Goal: Transaction & Acquisition: Register for event/course

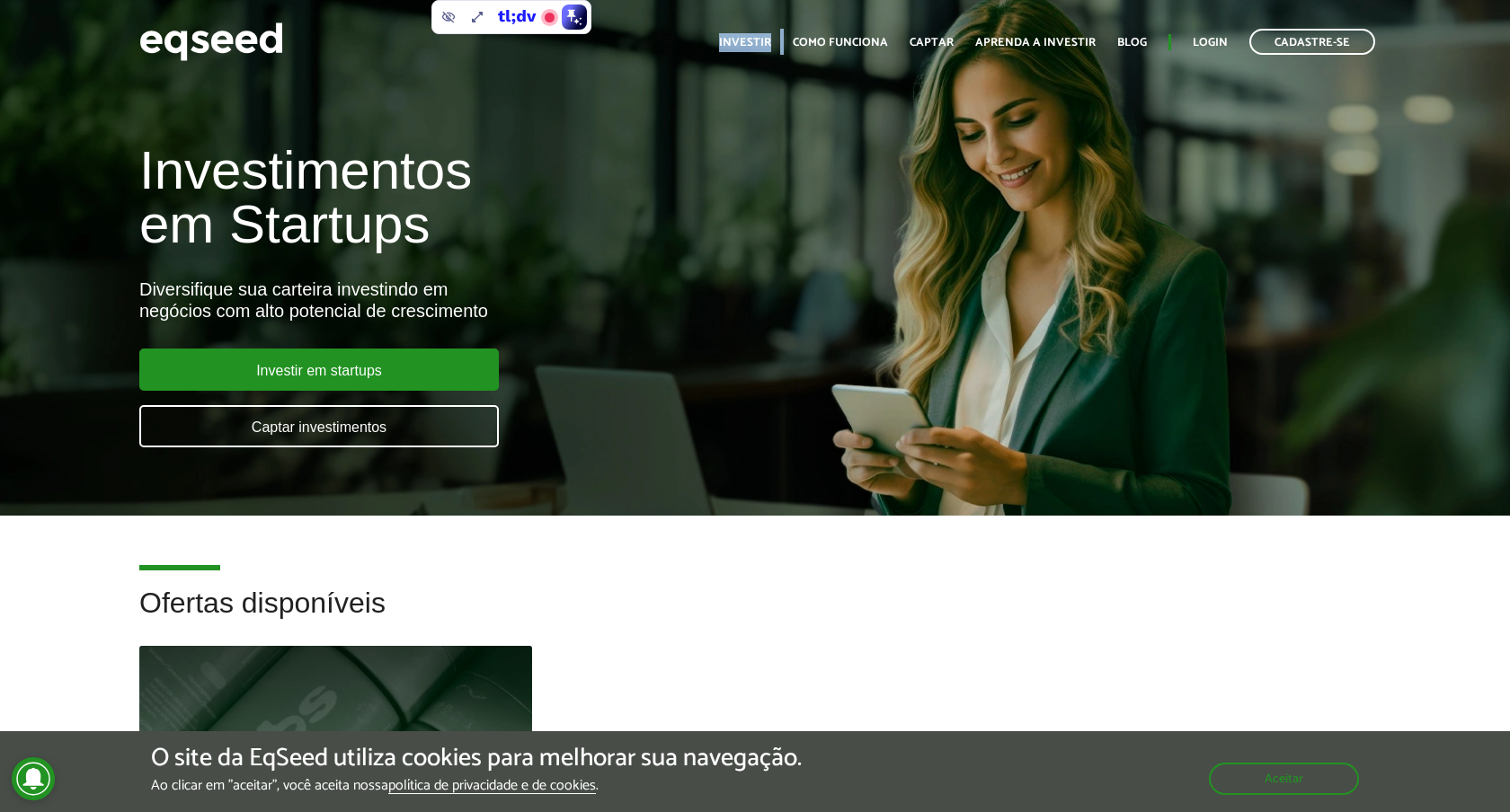
drag, startPoint x: 793, startPoint y: 44, endPoint x: 724, endPoint y: 45, distance: 69.0
click at [724, 44] on ul "Início Investir Como funciona Captar Aprenda a investir Blog Login Cadastre-se" at bounding box center [1047, 42] width 674 height 26
click at [724, 45] on ul "Início Investir Como funciona Captar Aprenda a investir Blog Login Cadastre-se" at bounding box center [1047, 42] width 674 height 26
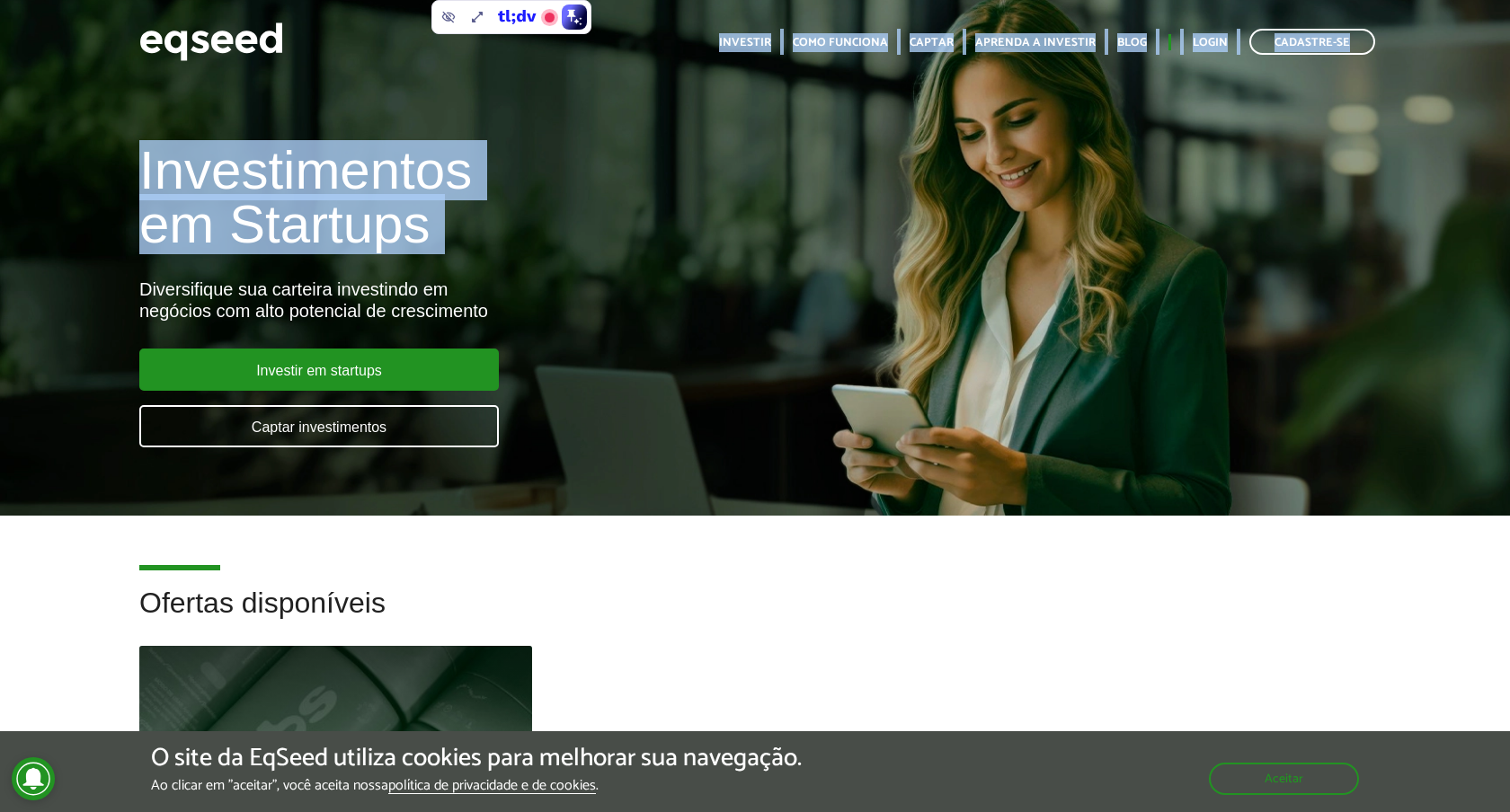
drag, startPoint x: 724, startPoint y: 45, endPoint x: 1042, endPoint y: 283, distance: 397.2
click at [1042, 281] on body "Cadastre-se Toggle navigation Toggle navigation Início Investir Captar" at bounding box center [755, 406] width 1510 height 812
click at [1042, 283] on div "Investimentos em Startups Diversifique sua carteira investindo em negócios com …" at bounding box center [755, 284] width 1510 height 354
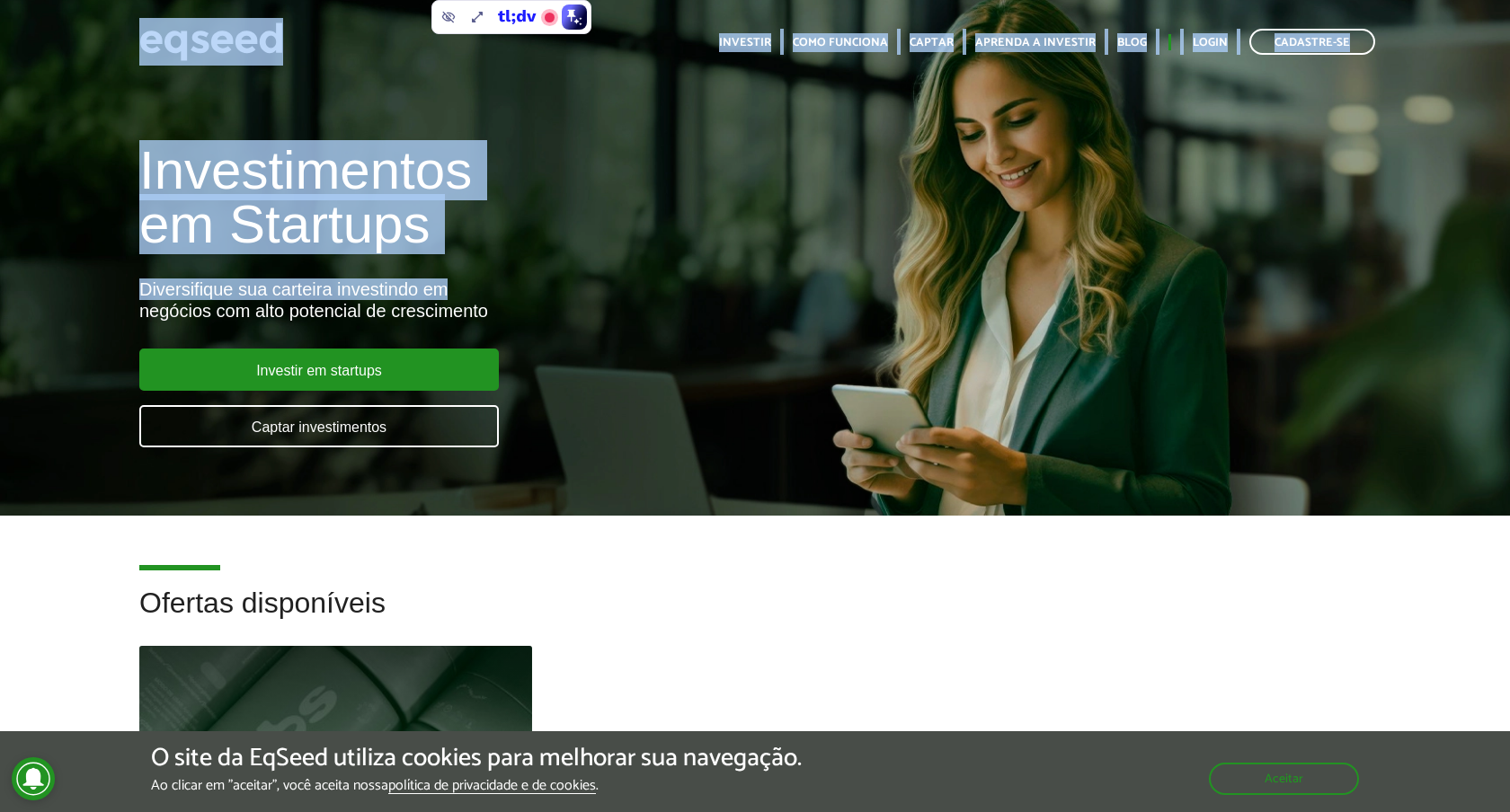
drag, startPoint x: 892, startPoint y: 296, endPoint x: 83, endPoint y: 27, distance: 852.6
click at [83, 27] on body "Cadastre-se Toggle navigation Toggle navigation Início Investir Captar" at bounding box center [755, 406] width 1510 height 812
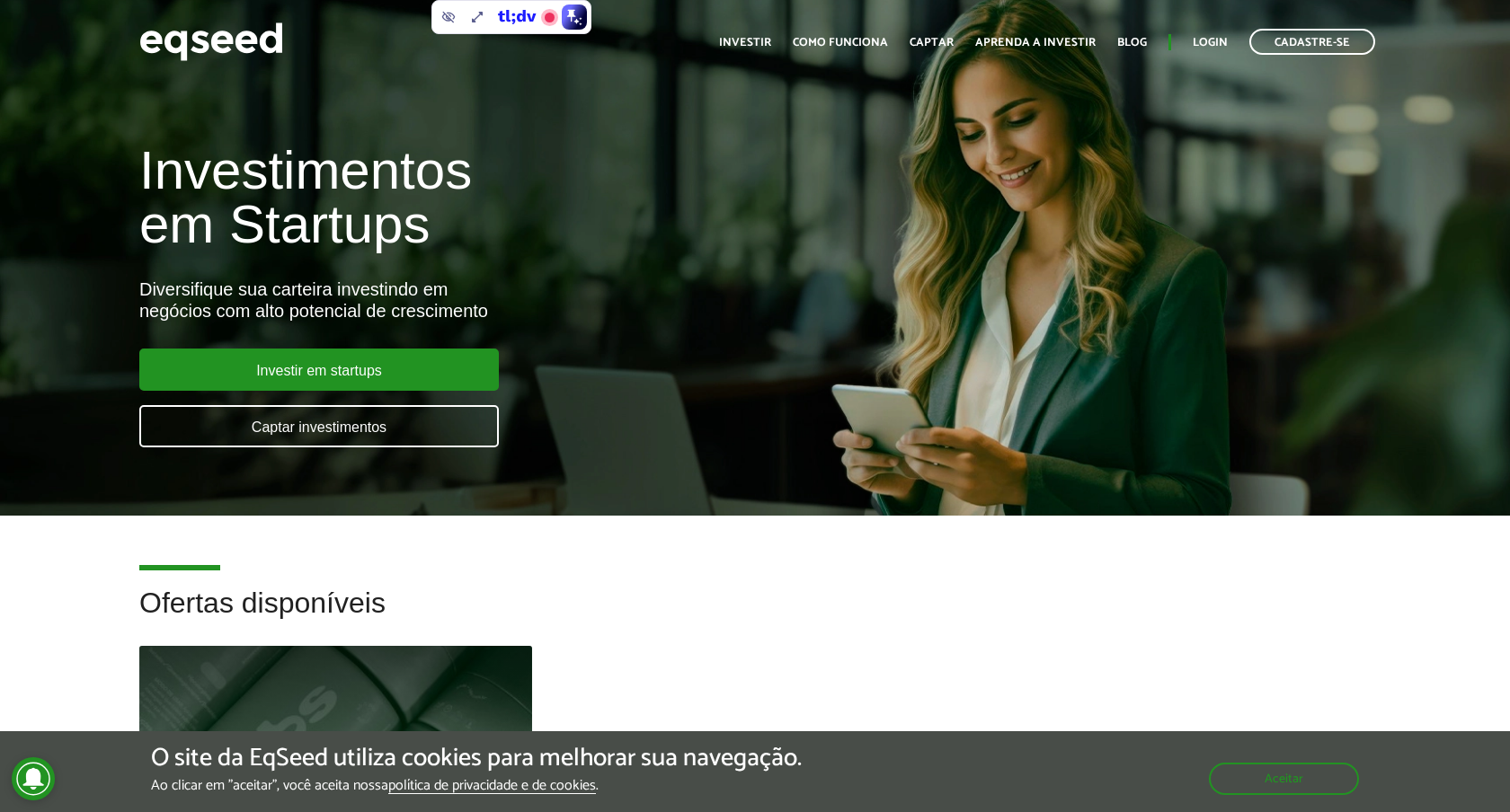
click at [83, 27] on div "Cadastre-se Toggle navigation Toggle navigation Início Investir Como funciona C…" at bounding box center [755, 42] width 1510 height 48
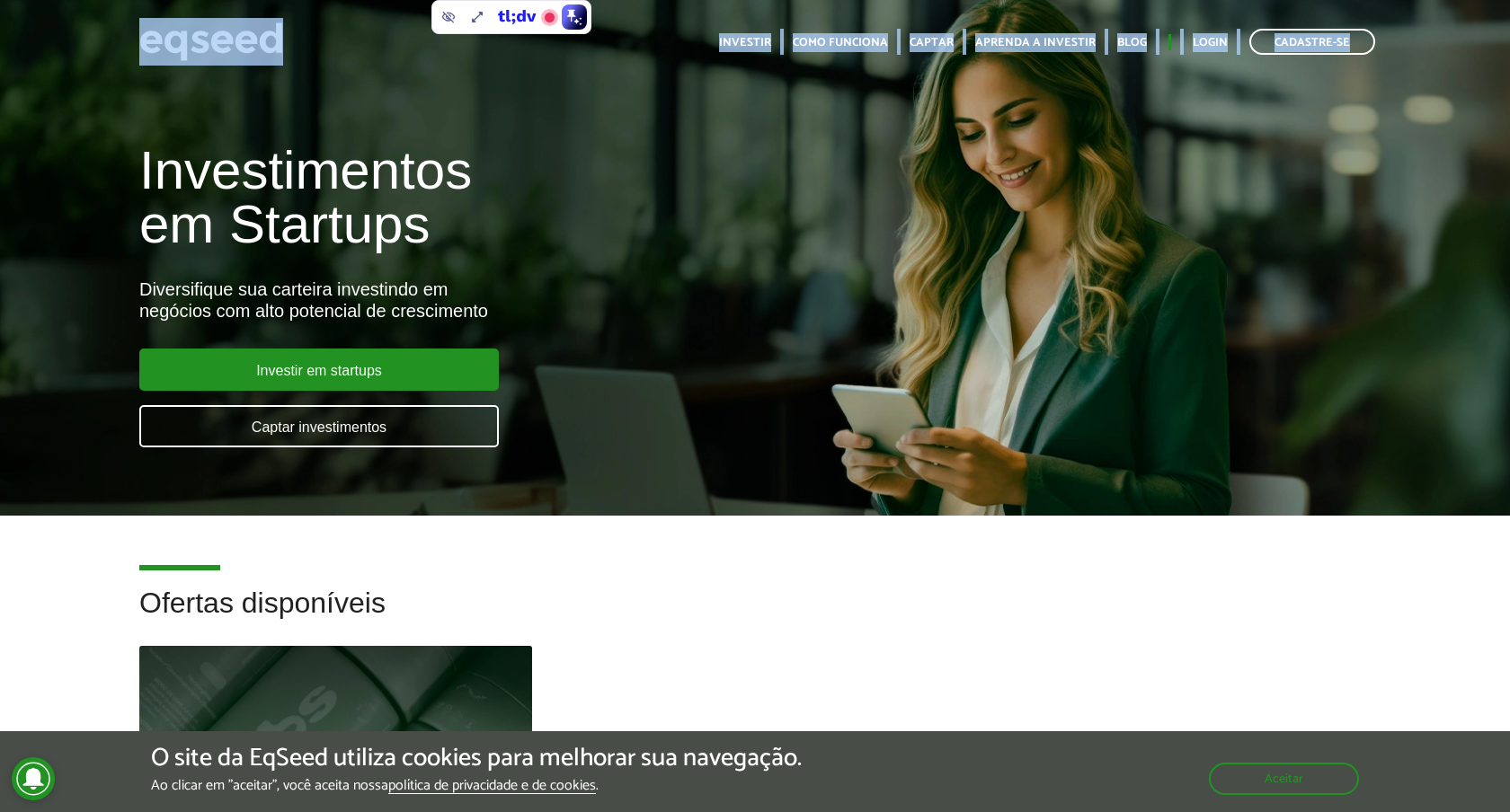
drag, startPoint x: 83, startPoint y: 27, endPoint x: 74, endPoint y: 186, distance: 159.3
click at [77, 152] on body "Cadastre-se Toggle navigation Toggle navigation Início Investir Captar" at bounding box center [755, 406] width 1510 height 812
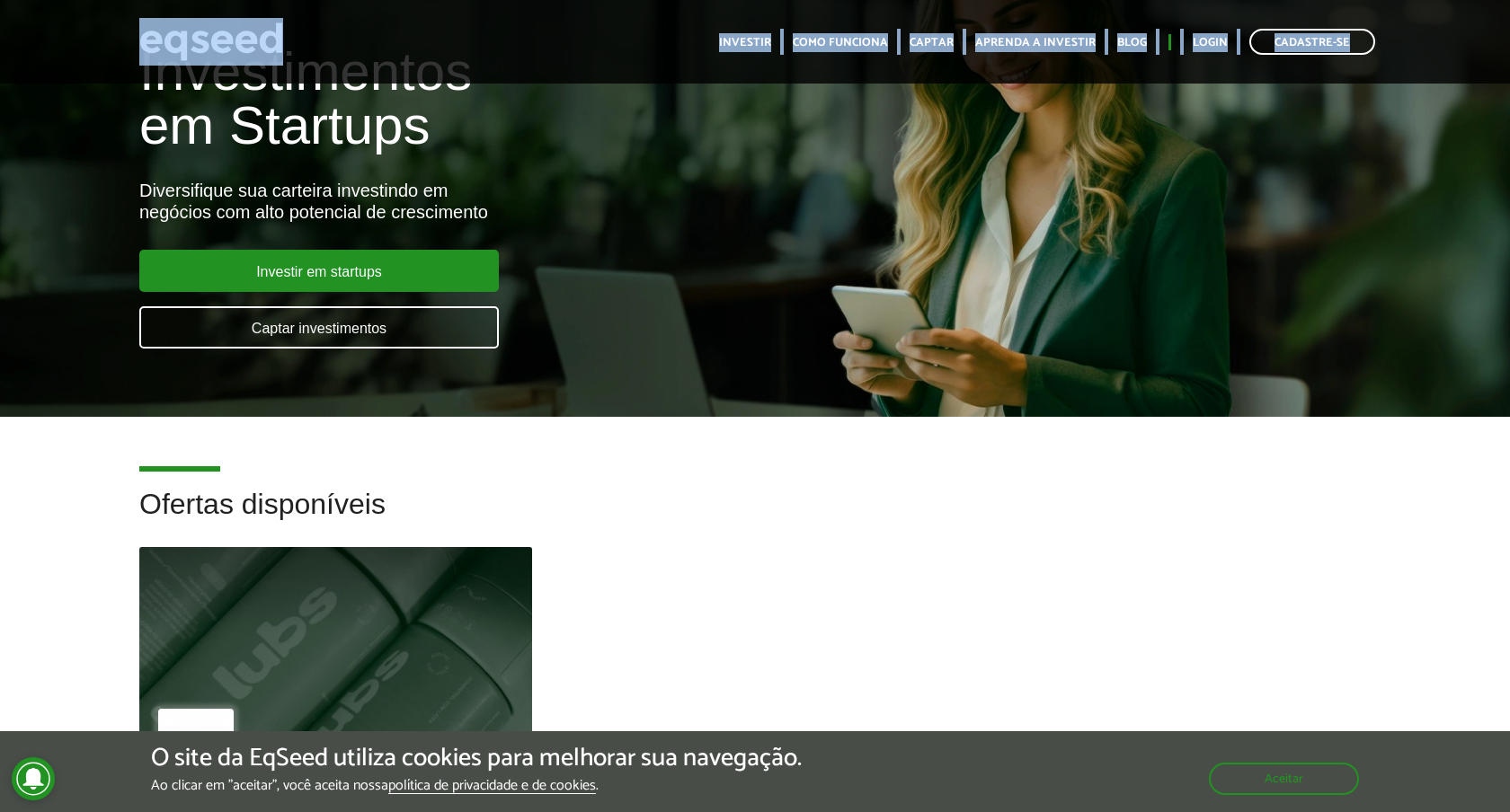
scroll to position [127, 0]
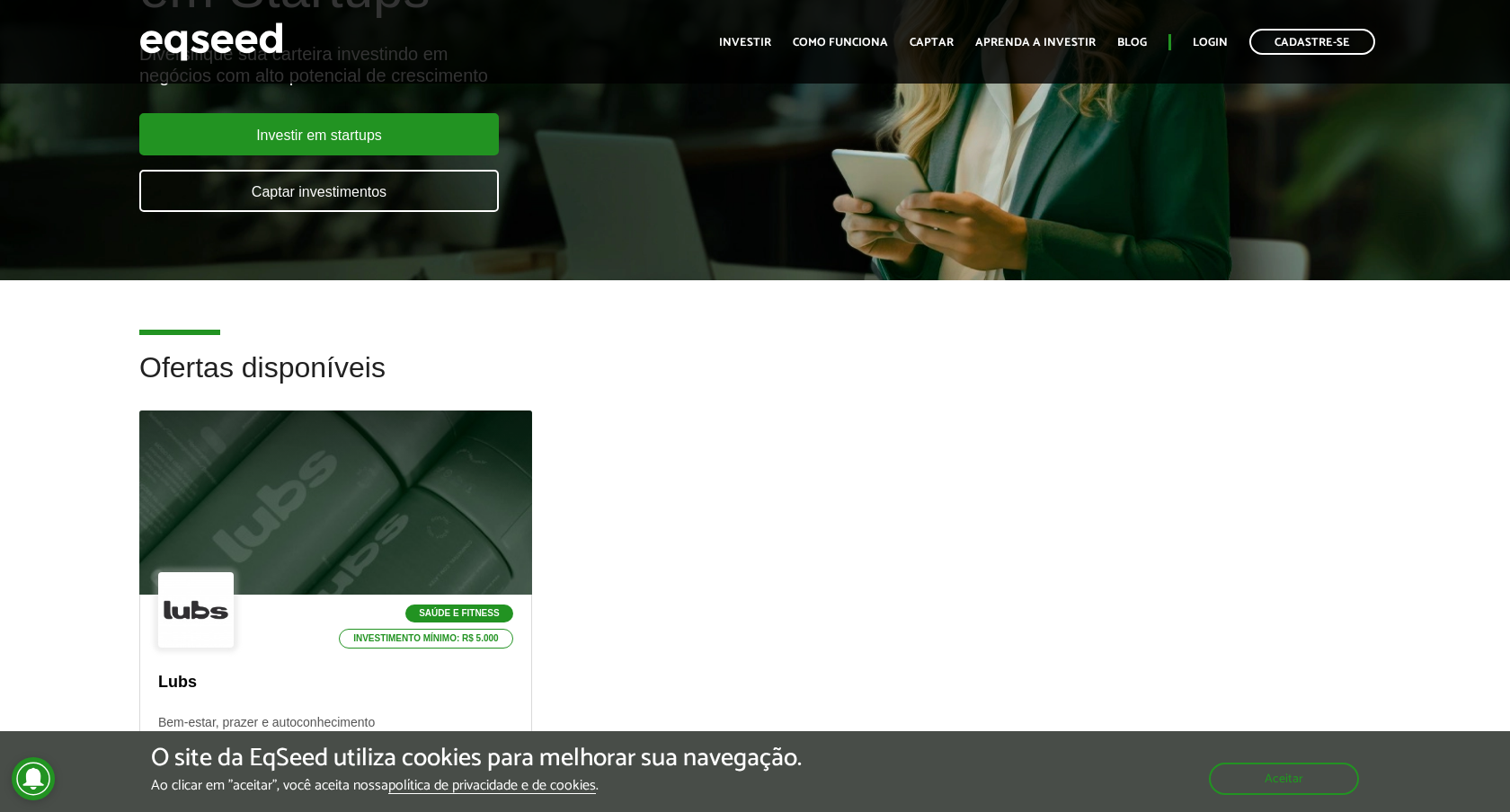
click at [74, 186] on div "Investimentos em Startups Diversifique sua carteira investindo em negócios com …" at bounding box center [755, 49] width 1510 height 354
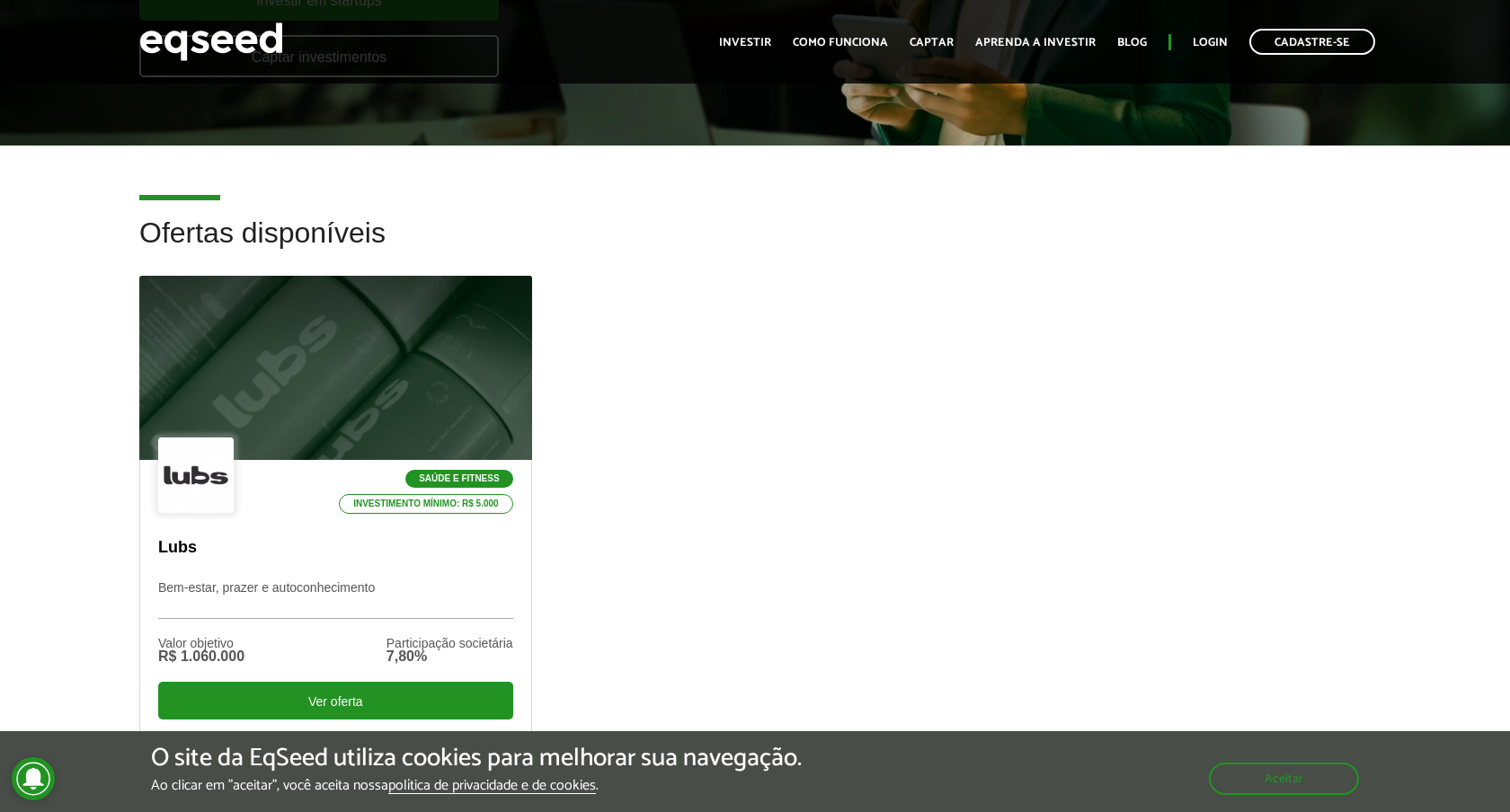
scroll to position [499, 0]
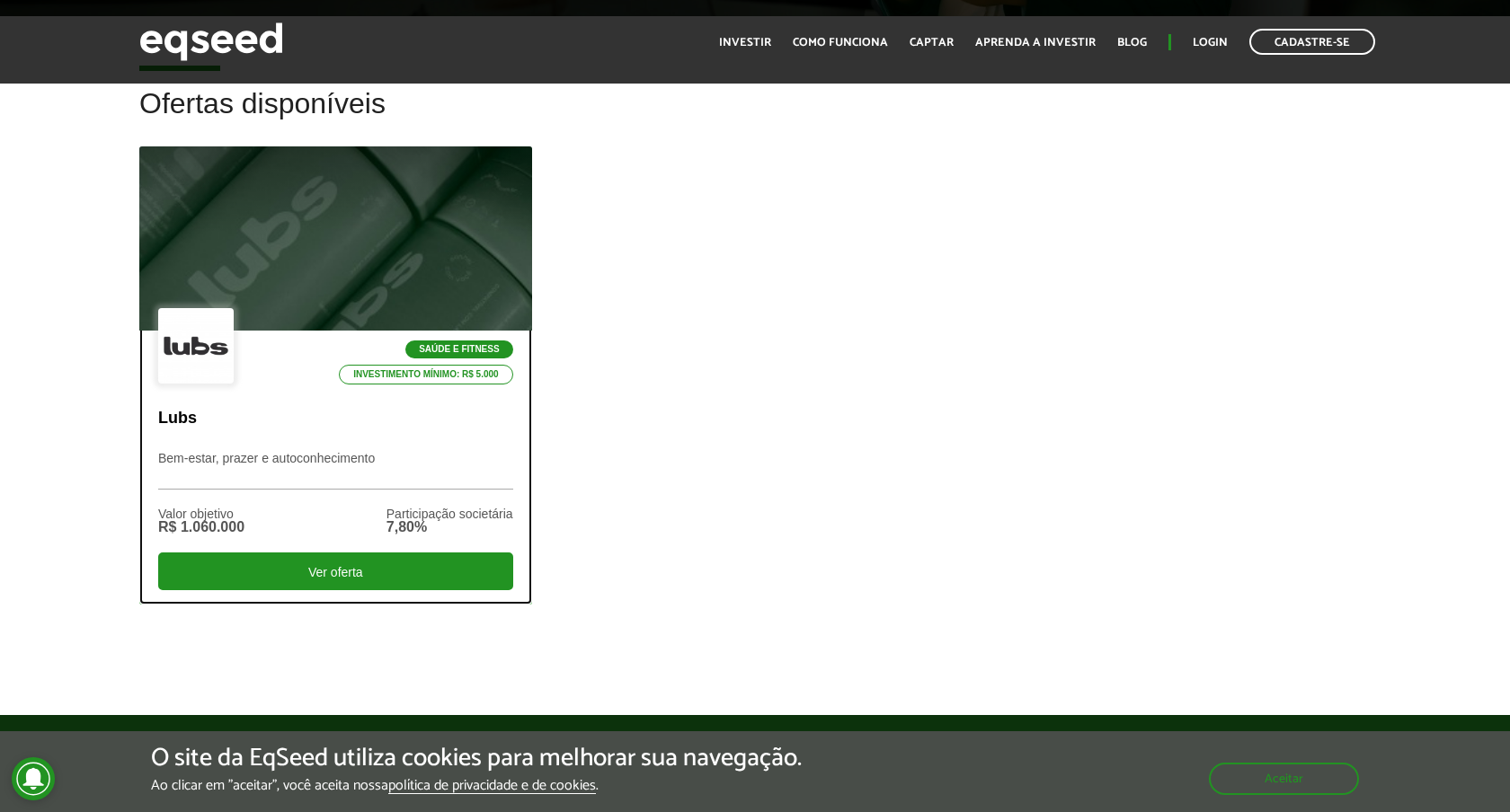
click at [225, 363] on div at bounding box center [196, 346] width 75 height 75
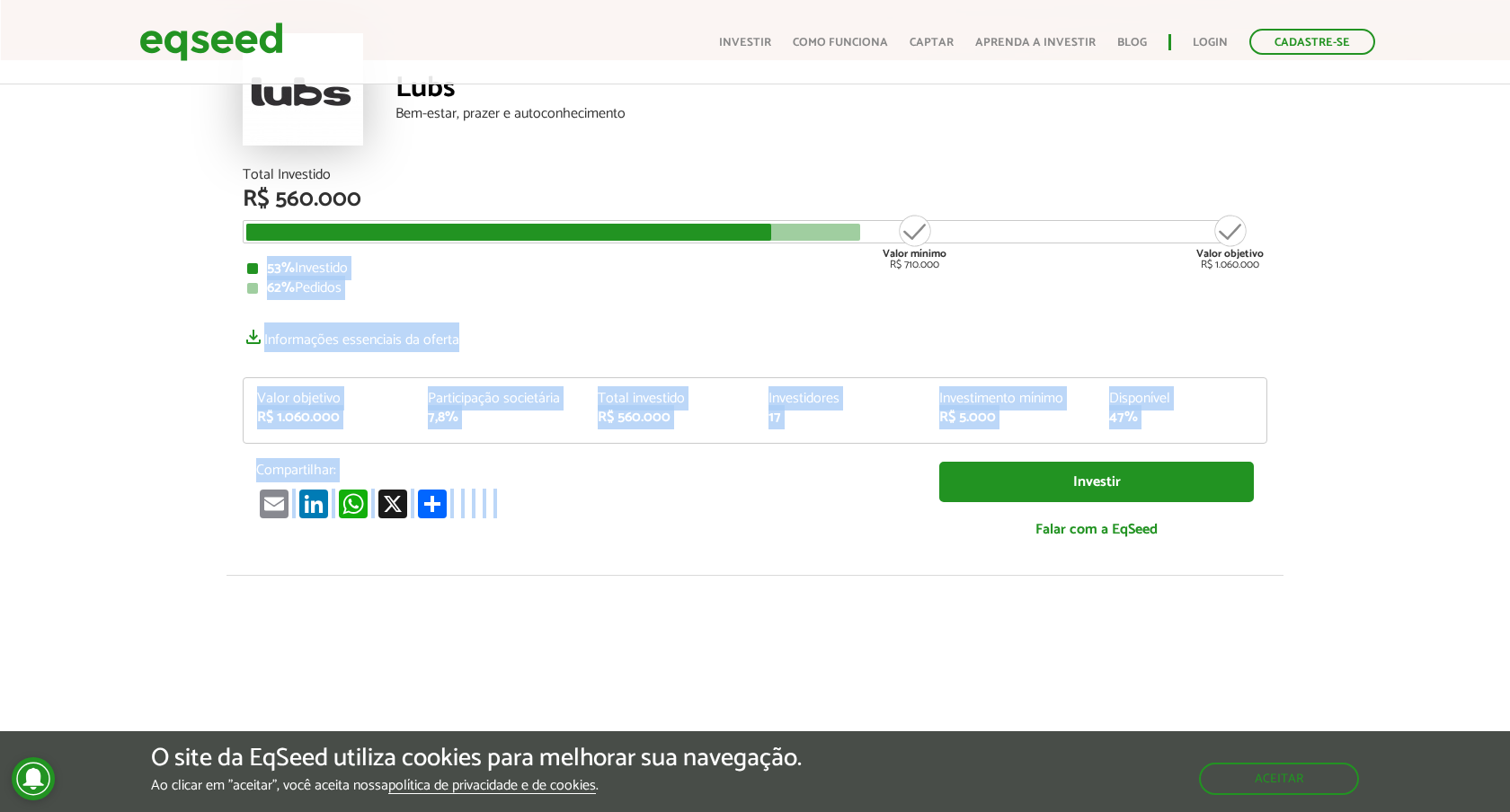
drag, startPoint x: 1314, startPoint y: 568, endPoint x: 189, endPoint y: 264, distance: 1165.4
click at [189, 264] on article "Lubs Bem-estar, prazer e autoconhecimento Total Investido R$ 560.000 Valor míni…" at bounding box center [755, 569] width 1510 height 1235
click at [358, 261] on div "53% Investido" at bounding box center [754, 268] width 1016 height 15
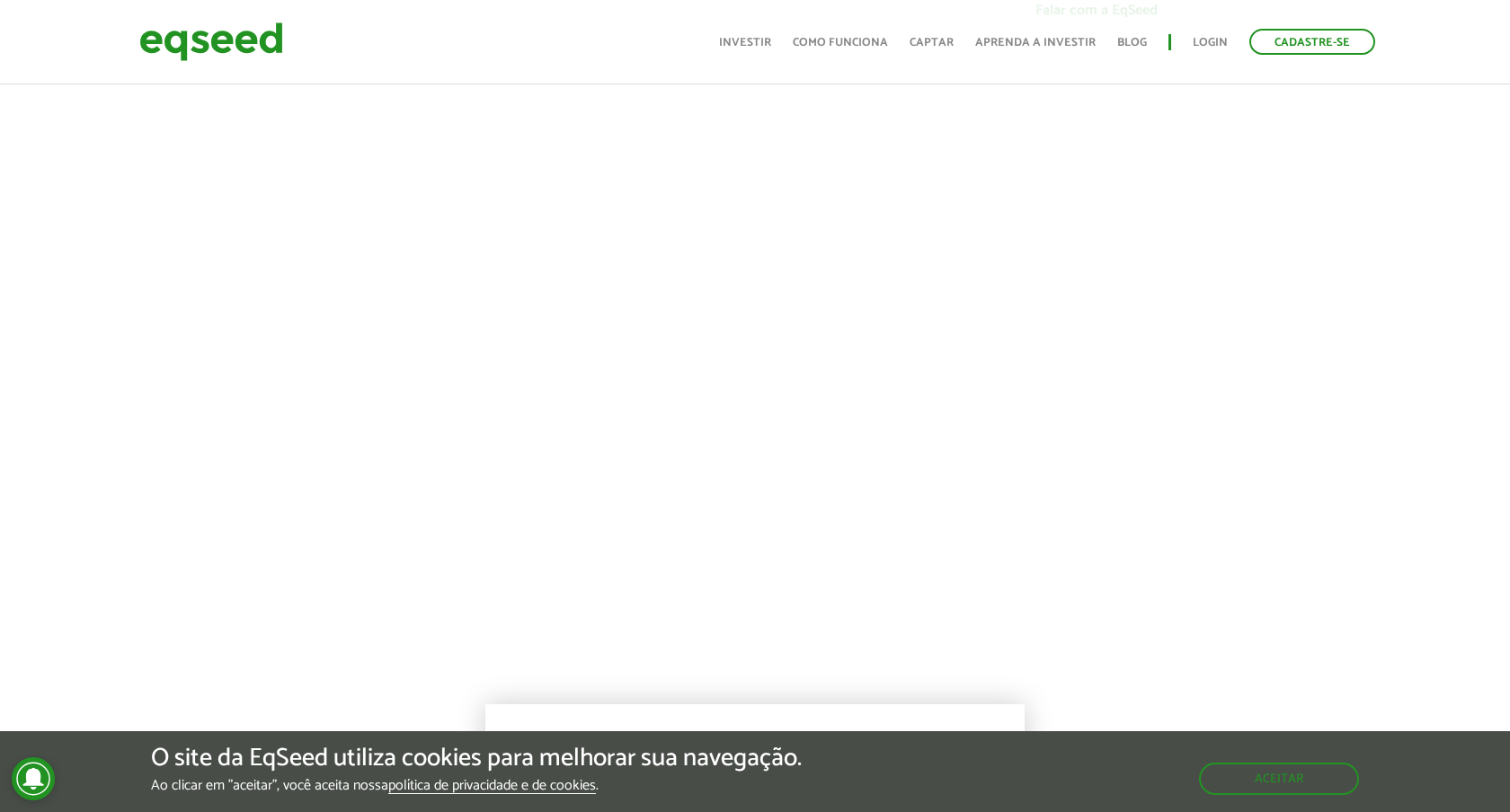
scroll to position [921, 0]
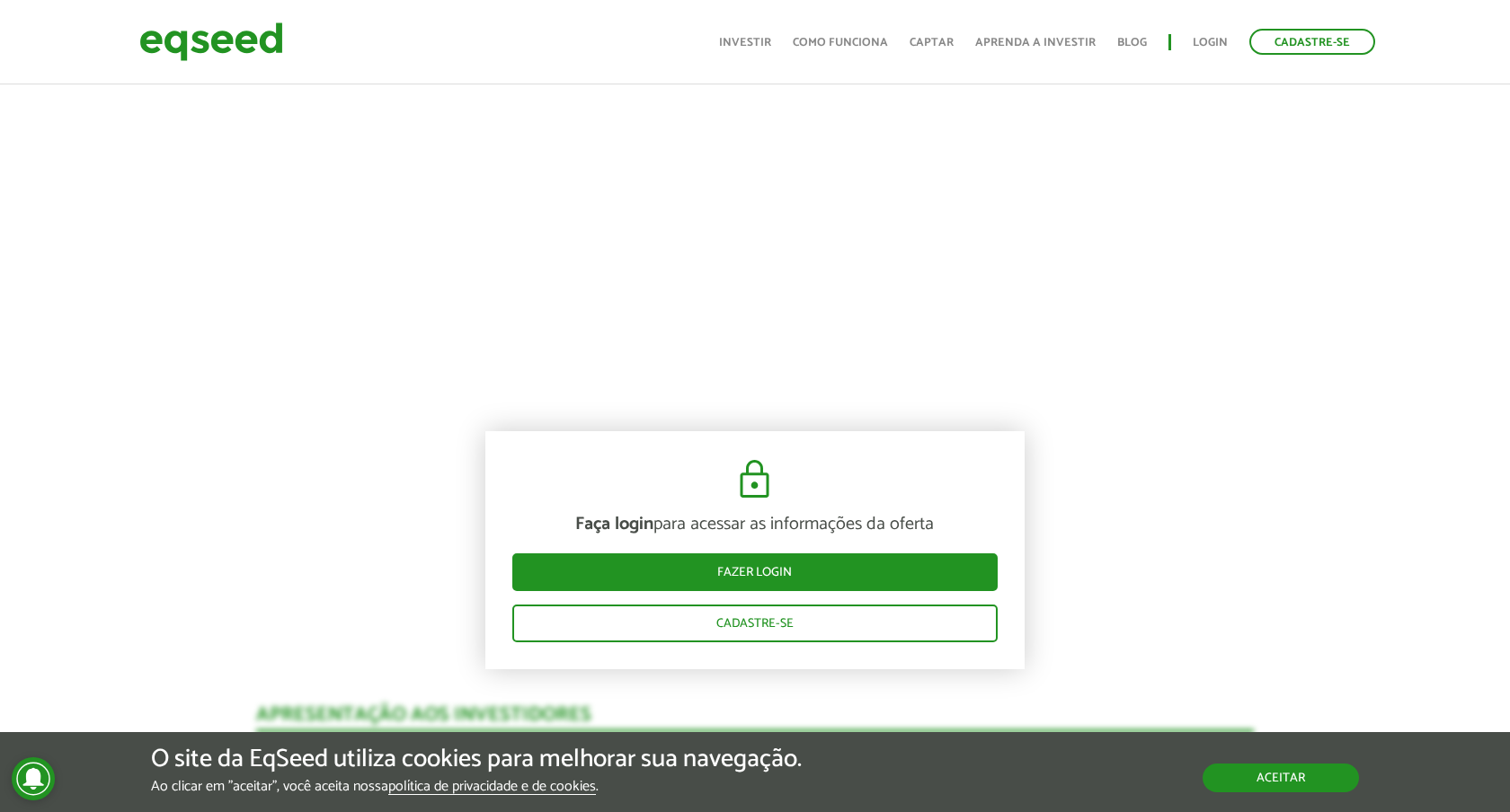
click at [1284, 774] on button "Aceitar" at bounding box center [1281, 777] width 157 height 29
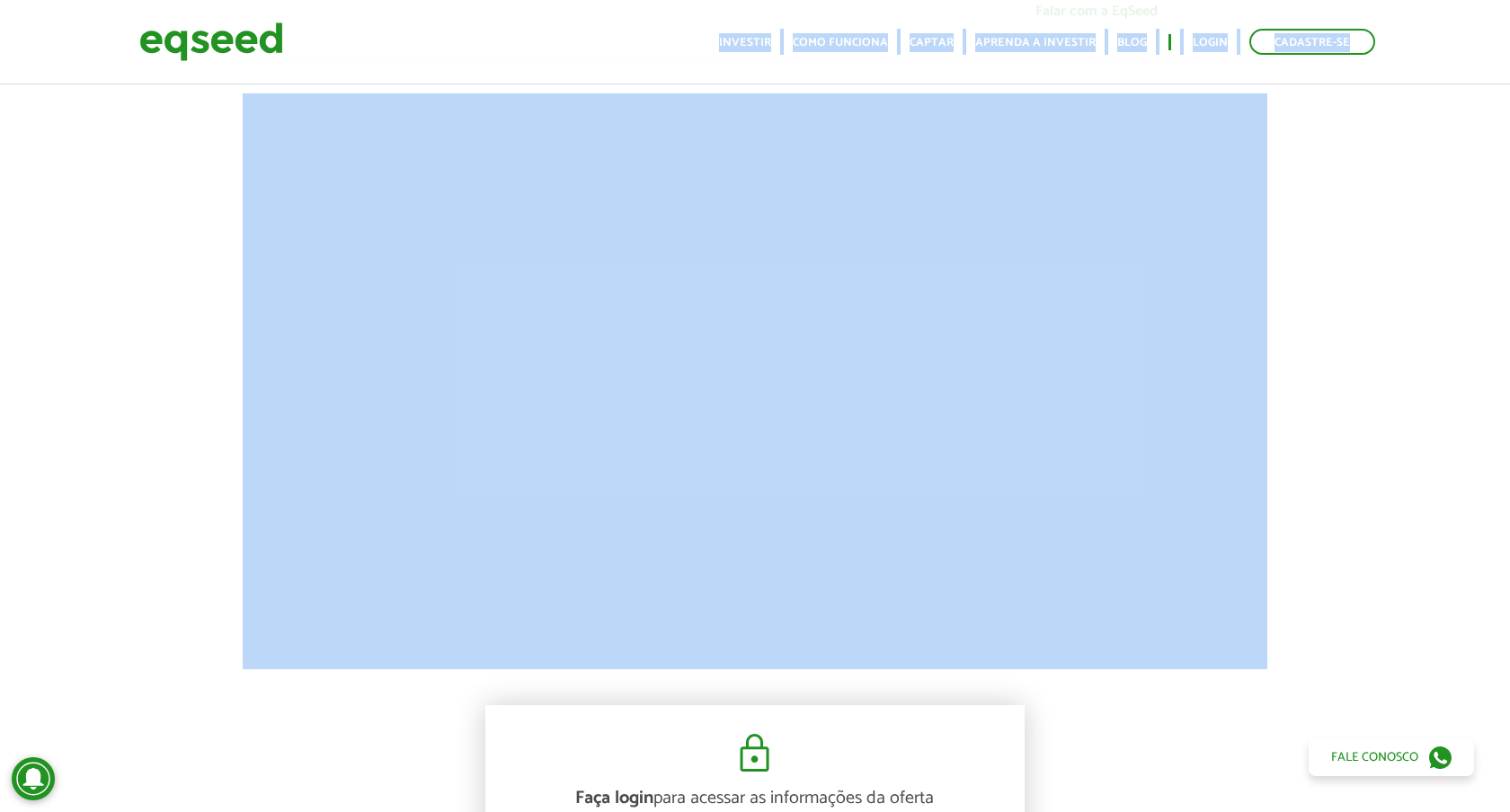
scroll to position [672, 0]
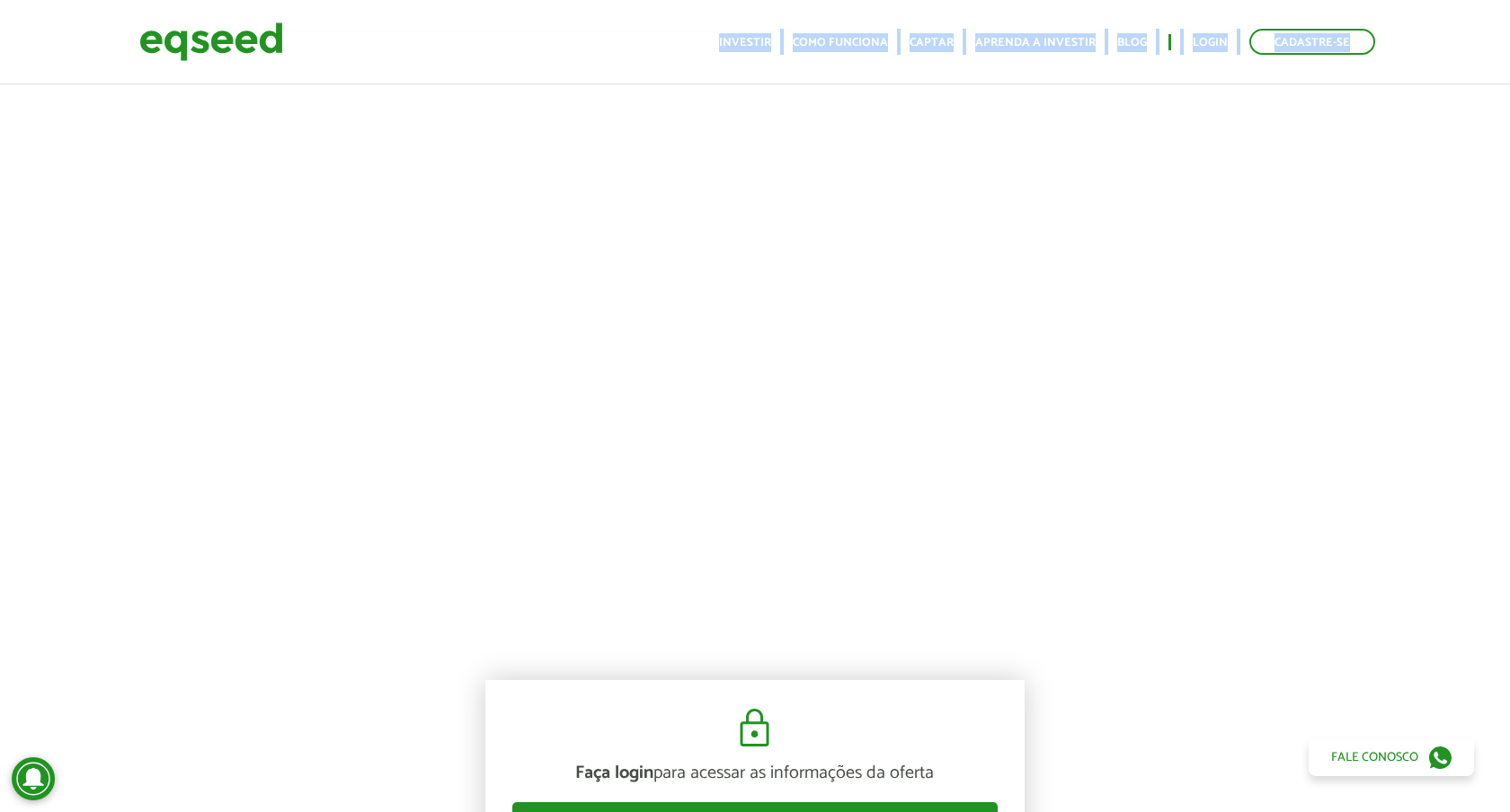
drag, startPoint x: 661, startPoint y: 44, endPoint x: 1301, endPoint y: 458, distance: 762.2
click at [1301, 458] on div at bounding box center [755, 338] width 1510 height 613
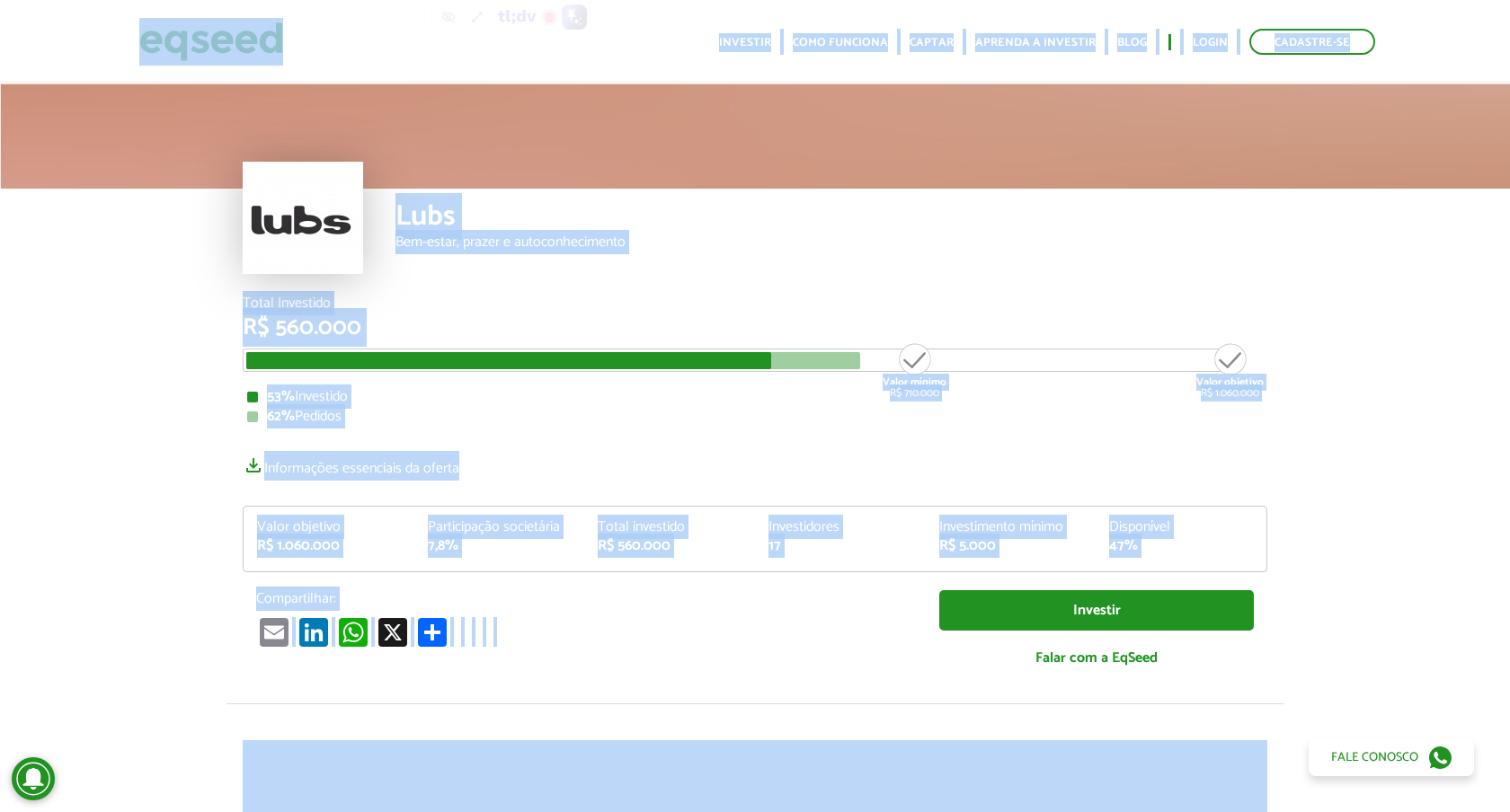
scroll to position [0, 0]
drag, startPoint x: 1178, startPoint y: 545, endPoint x: 139, endPoint y: 43, distance: 1153.9
click at [139, 43] on body "Cadastre-se Toggle navigation Toggle navigation Início Investir Captar" at bounding box center [755, 406] width 1510 height 812
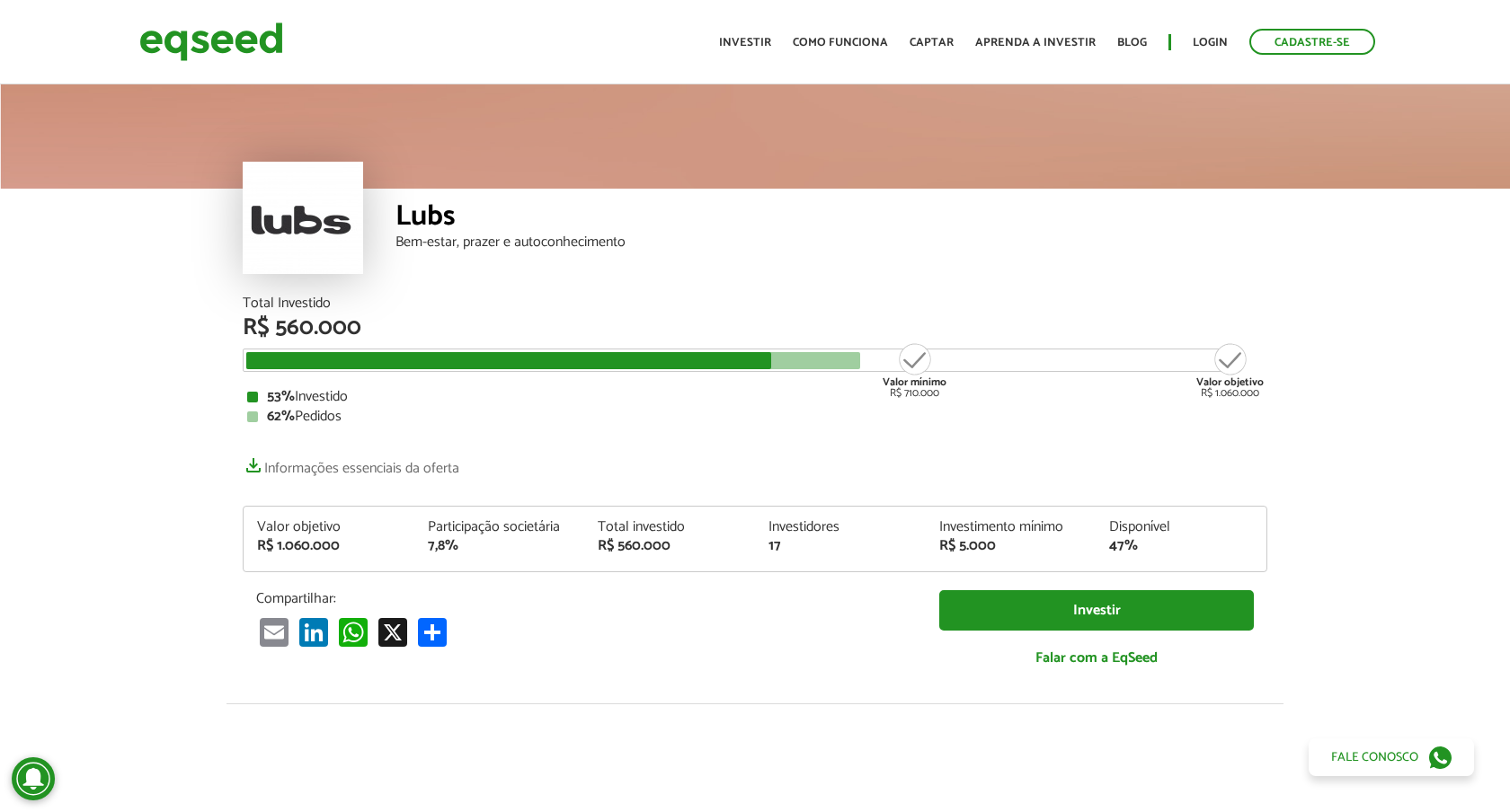
click at [113, 22] on div "Cadastre-se Toggle navigation Toggle navigation Início Investir Como funciona C…" at bounding box center [755, 42] width 1510 height 48
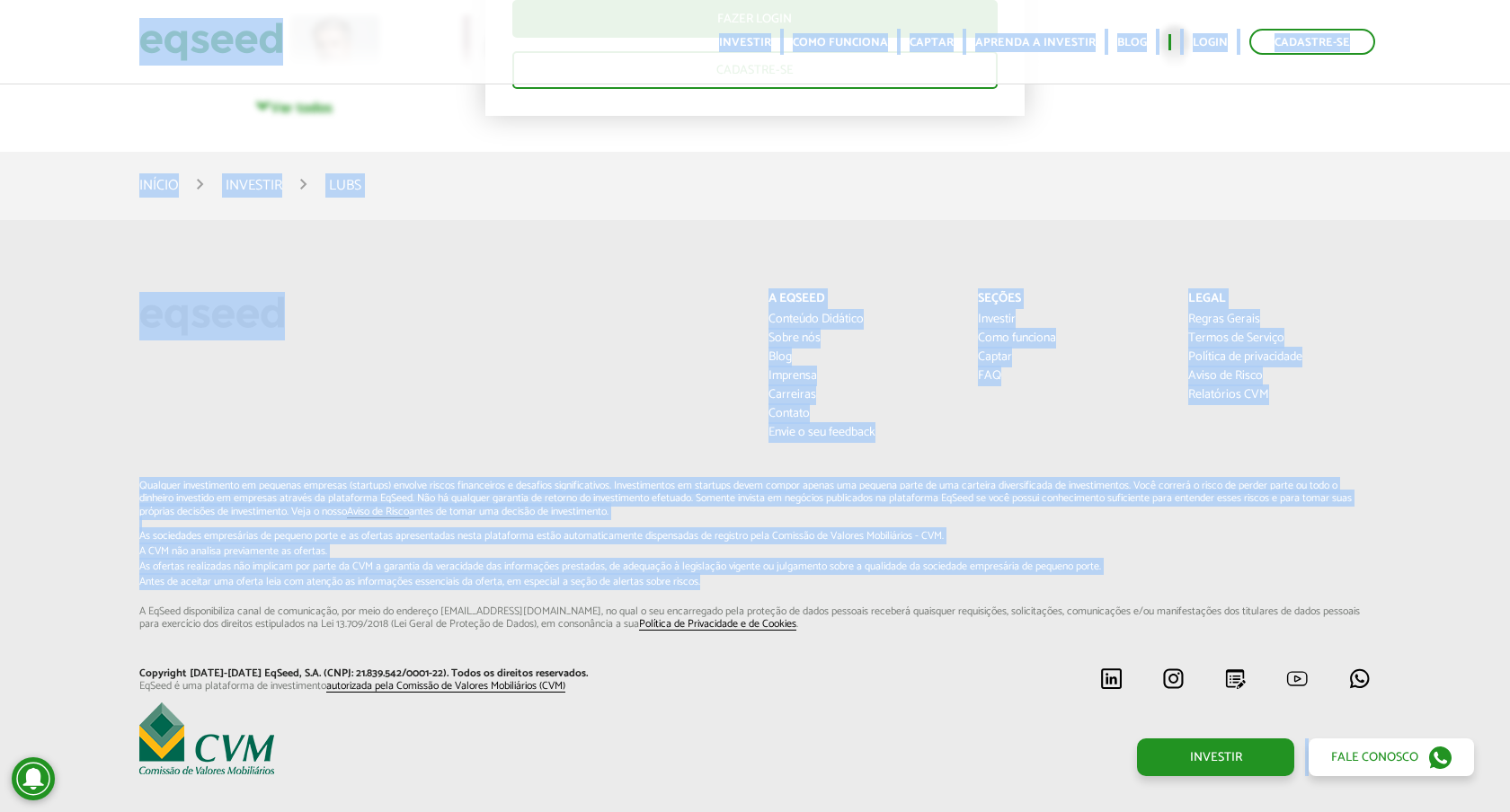
scroll to position [4266, 0]
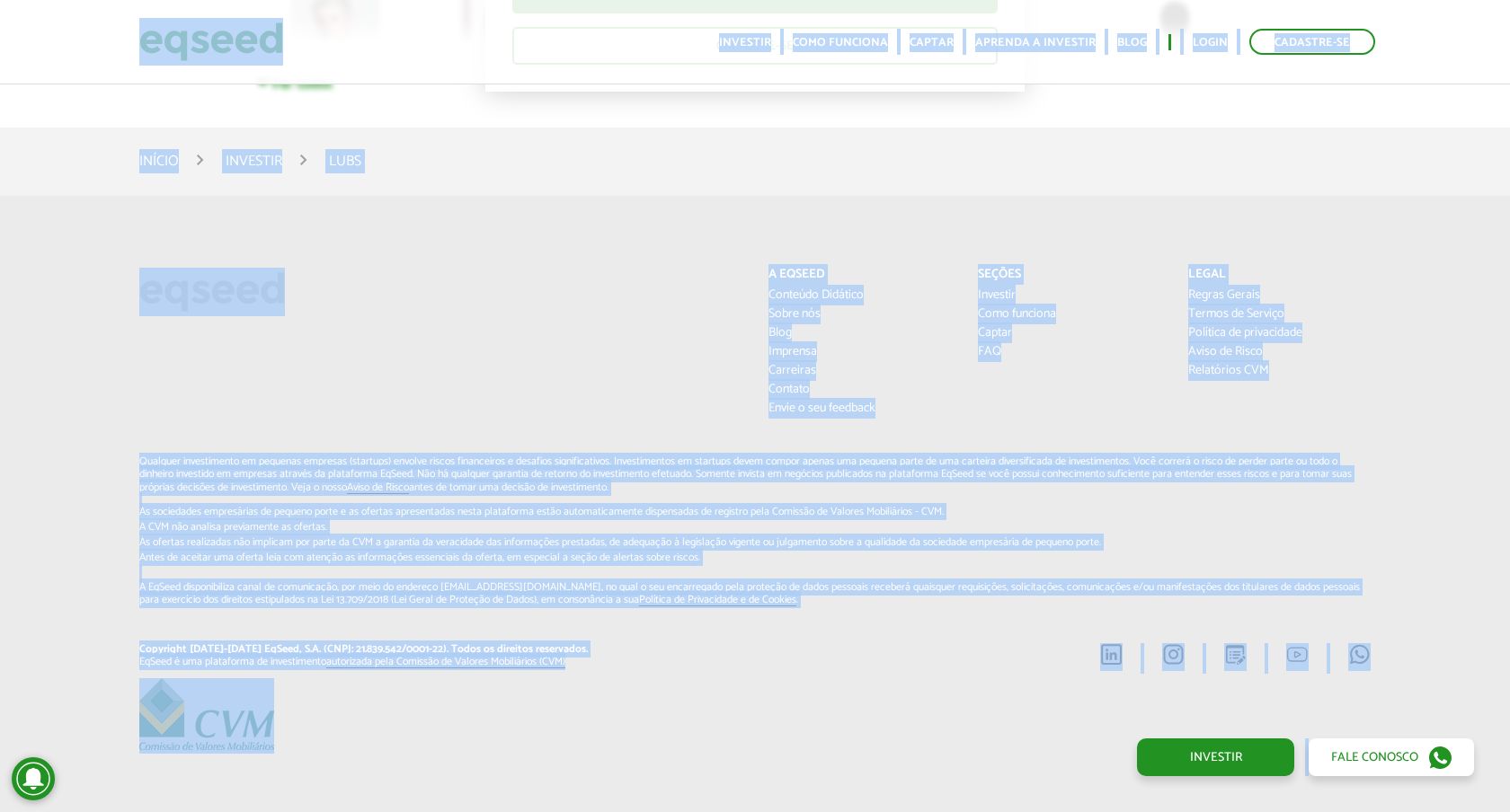
drag, startPoint x: 113, startPoint y: 22, endPoint x: 1327, endPoint y: 685, distance: 1383.2
click at [1327, 685] on div at bounding box center [755, 716] width 1258 height 75
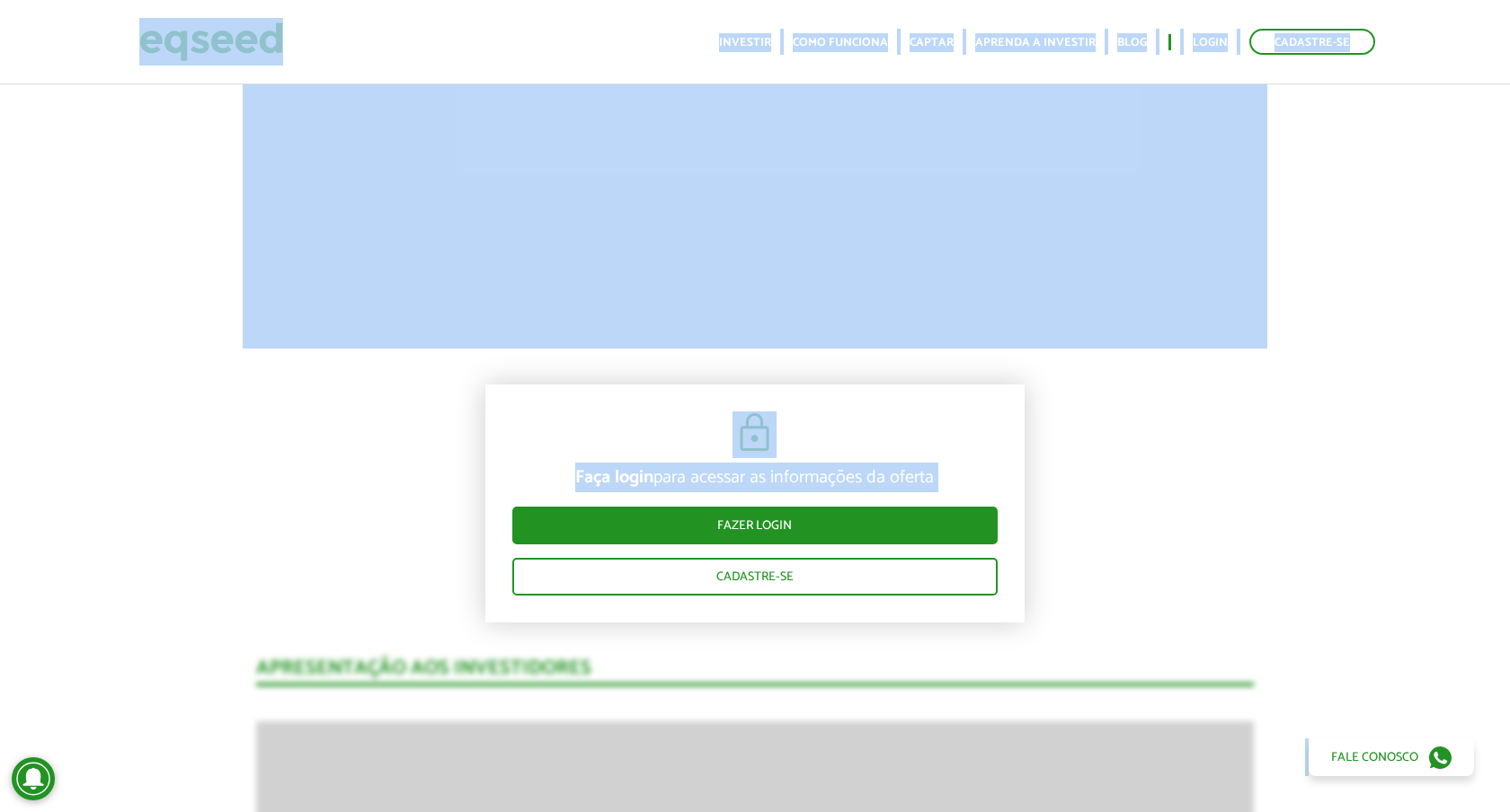
scroll to position [0, 0]
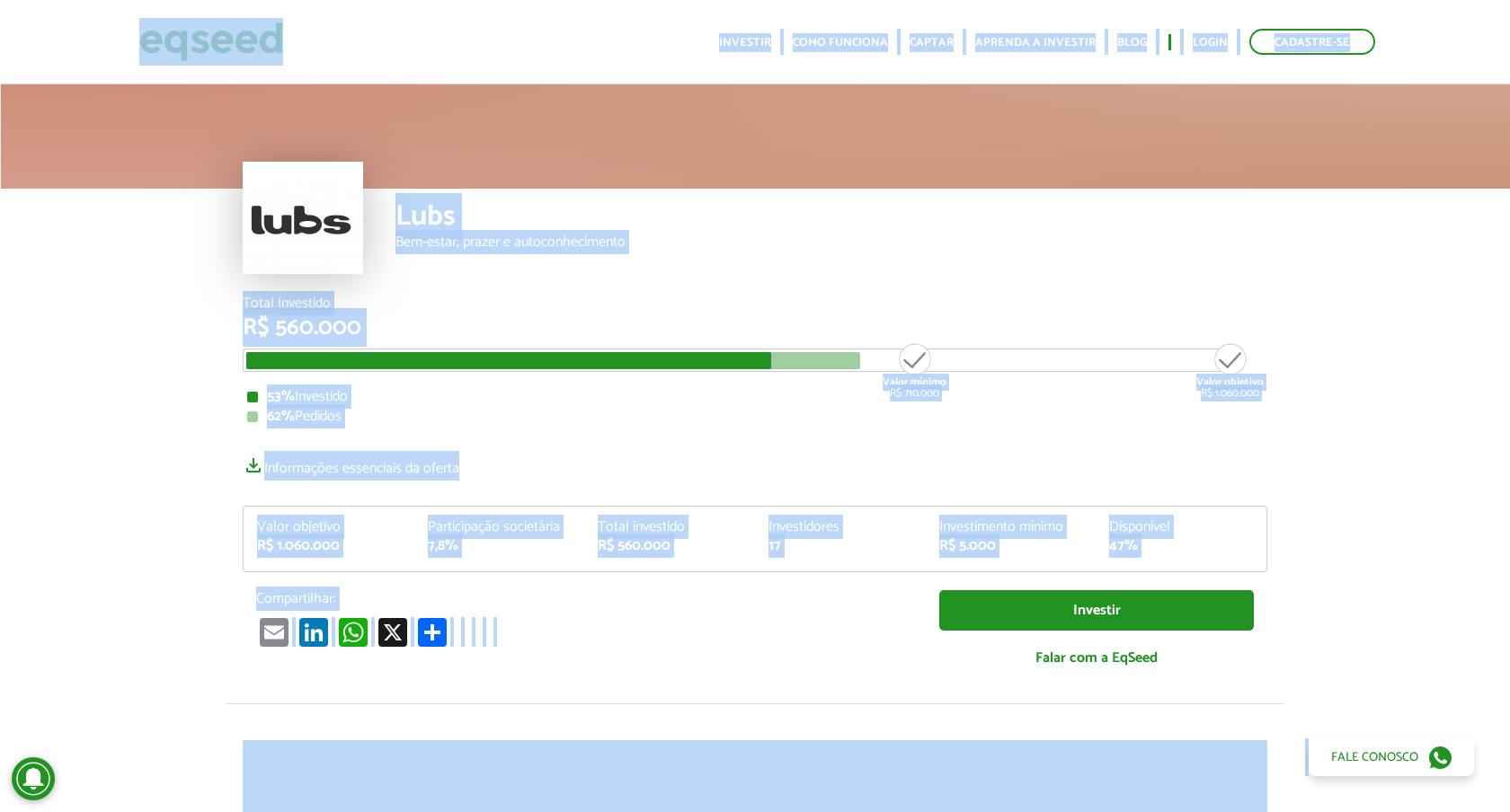
drag, startPoint x: 1327, startPoint y: 685, endPoint x: 69, endPoint y: 46, distance: 1411.0
click at [69, 46] on body "Cadastre-se Toggle navigation Toggle navigation Início Investir Captar" at bounding box center [755, 406] width 1510 height 812
click at [563, 266] on div "Lubs Bem-estar, prazer e autoconhecimento" at bounding box center [831, 243] width 872 height 108
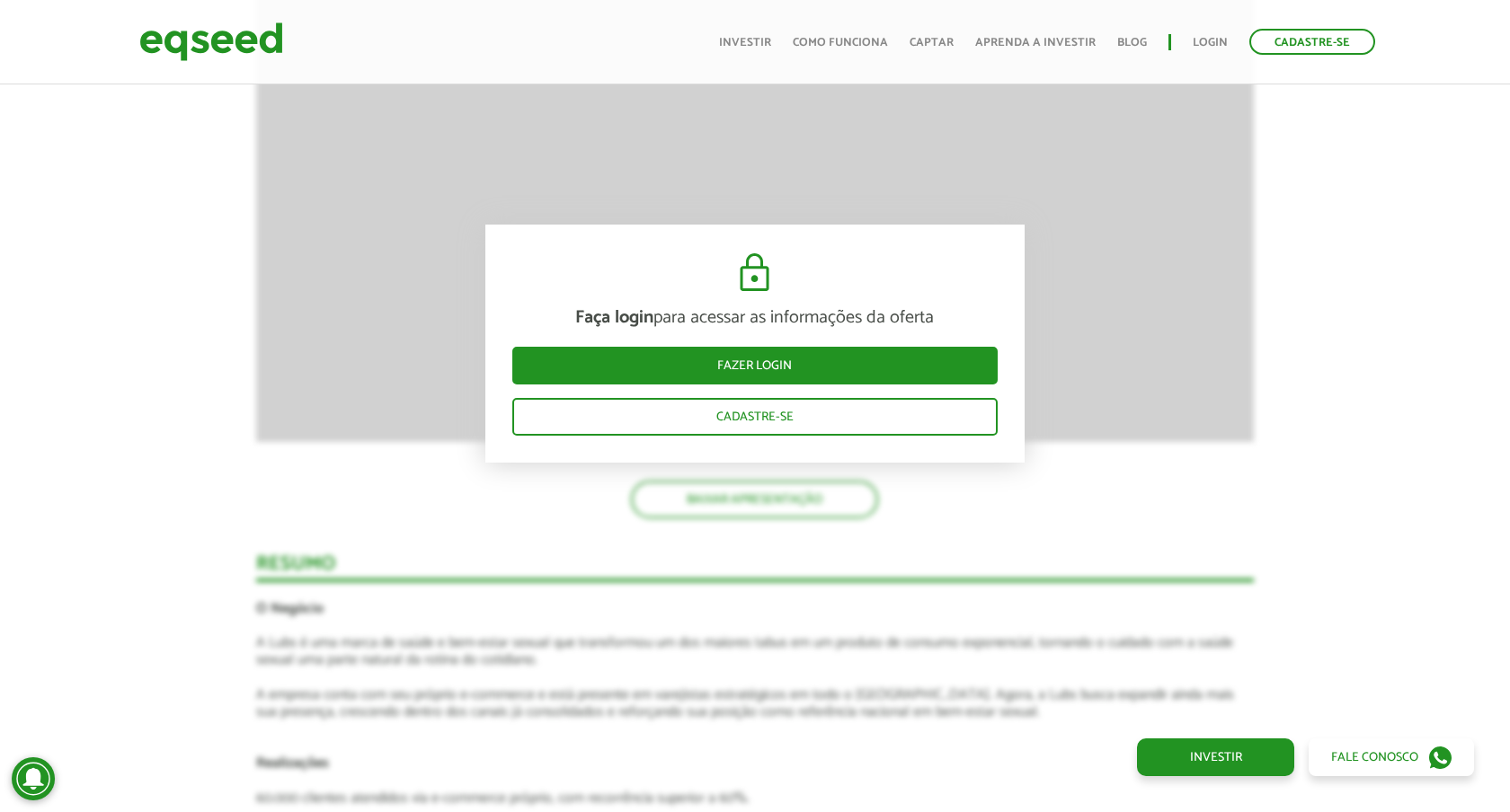
scroll to position [1888, 0]
